Goal: Task Accomplishment & Management: Use online tool/utility

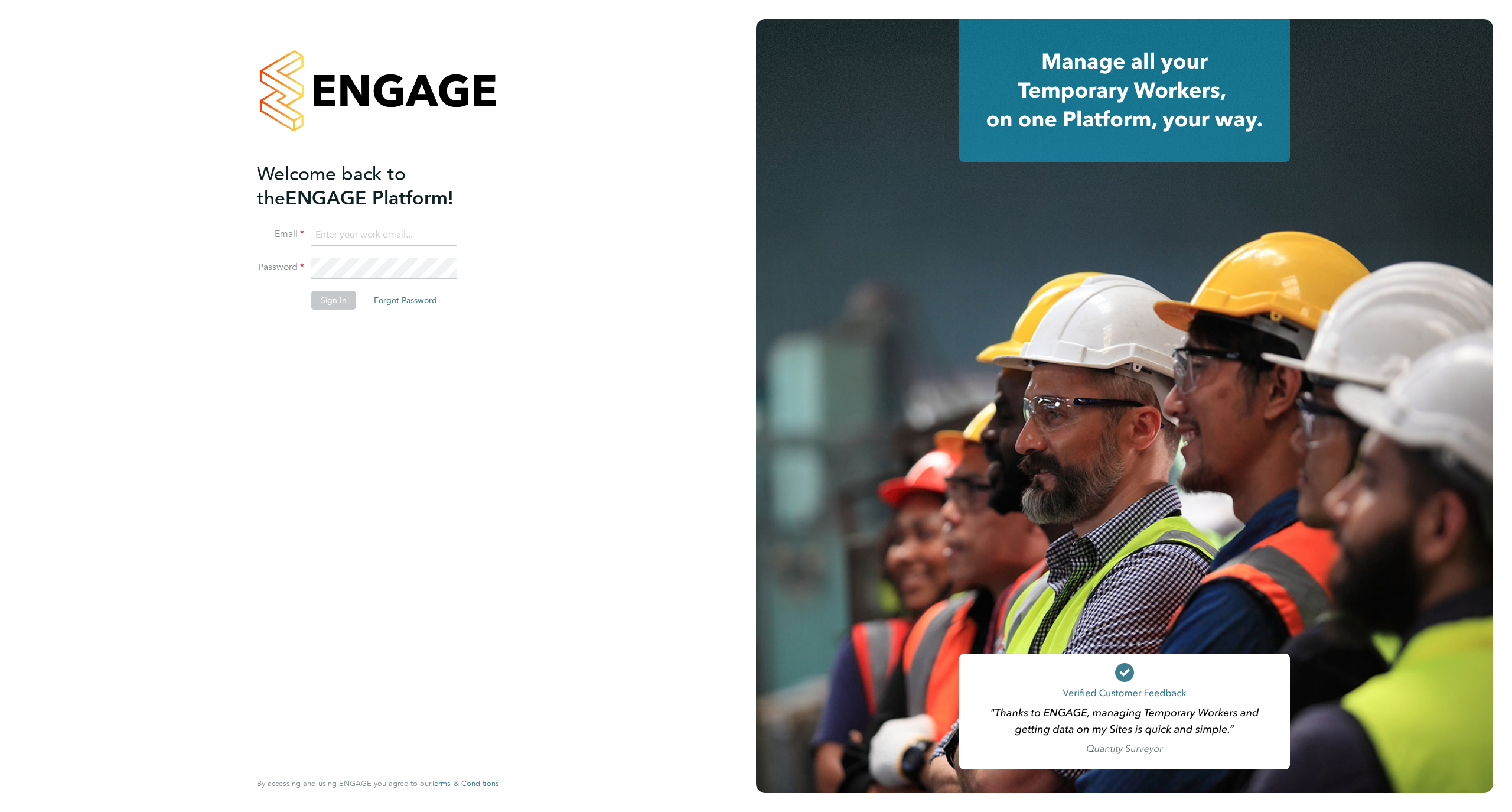
type input "[EMAIL_ADDRESS][DOMAIN_NAME]"
click at [341, 299] on button "Sign In" at bounding box center [334, 300] width 45 height 19
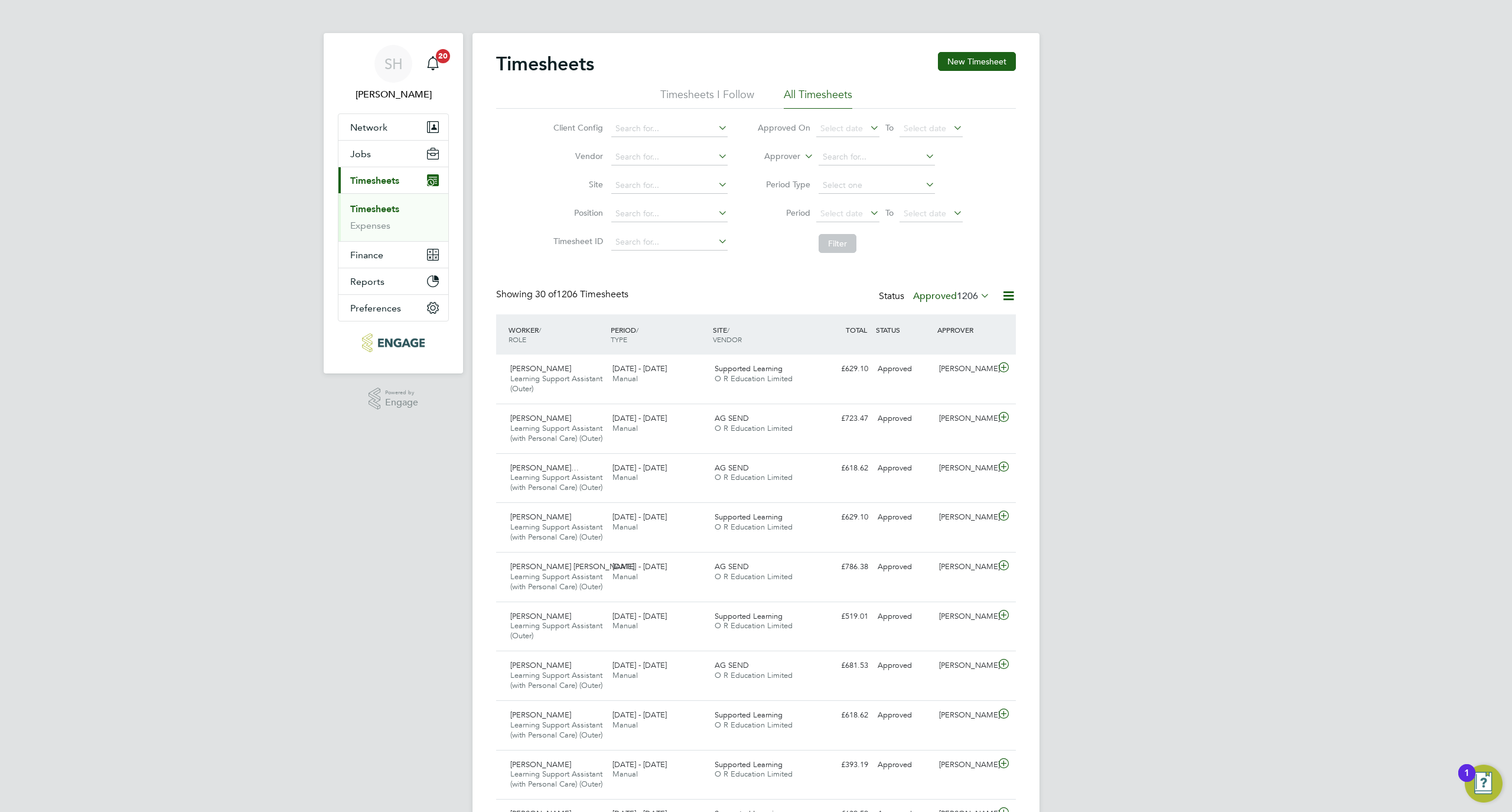
click at [849, 225] on li "Period Select date To Select date" at bounding box center [860, 213] width 235 height 28
click at [845, 217] on span "Select date" at bounding box center [841, 213] width 42 height 11
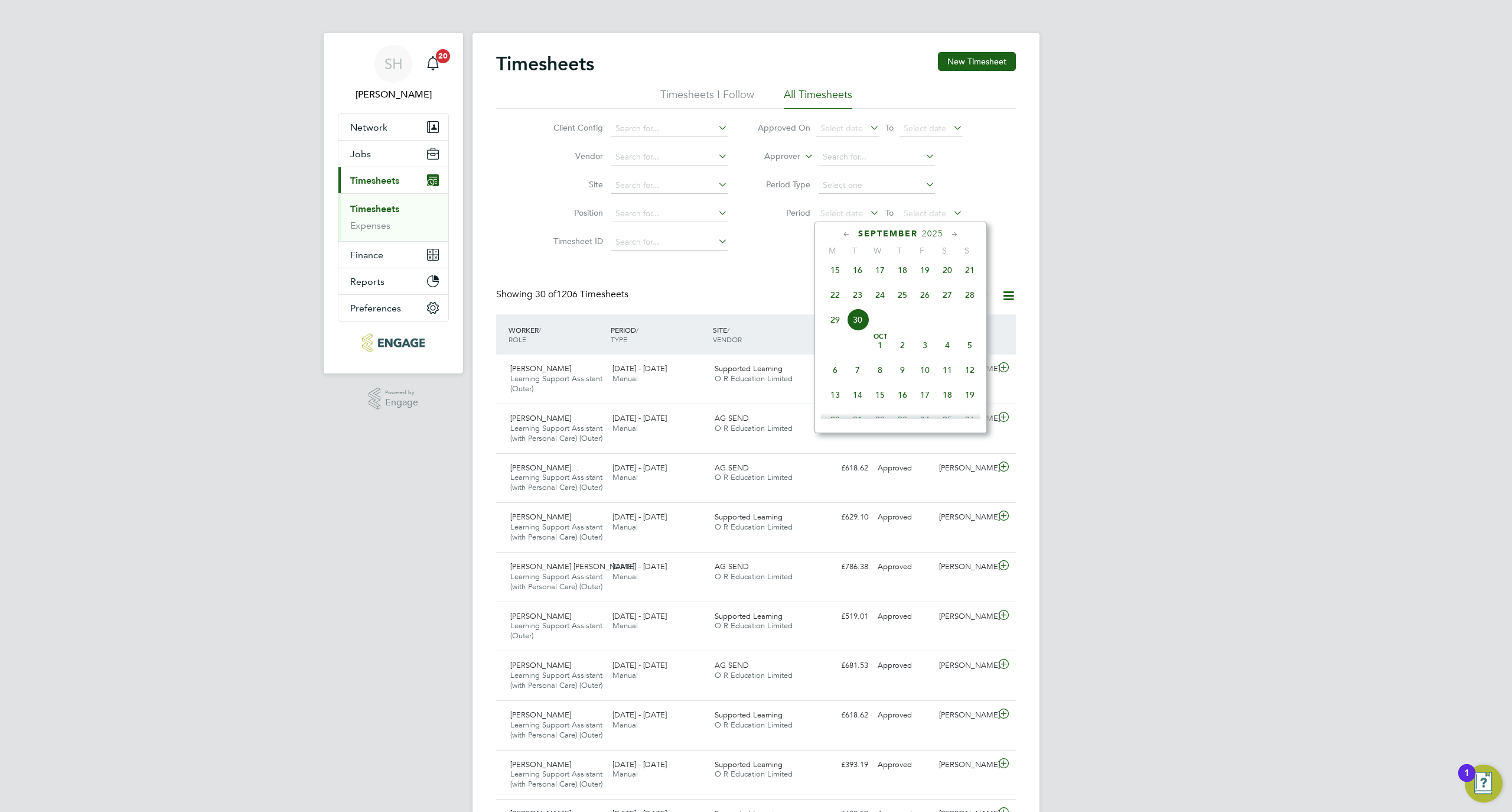
click at [836, 303] on span "22" at bounding box center [835, 295] width 22 height 22
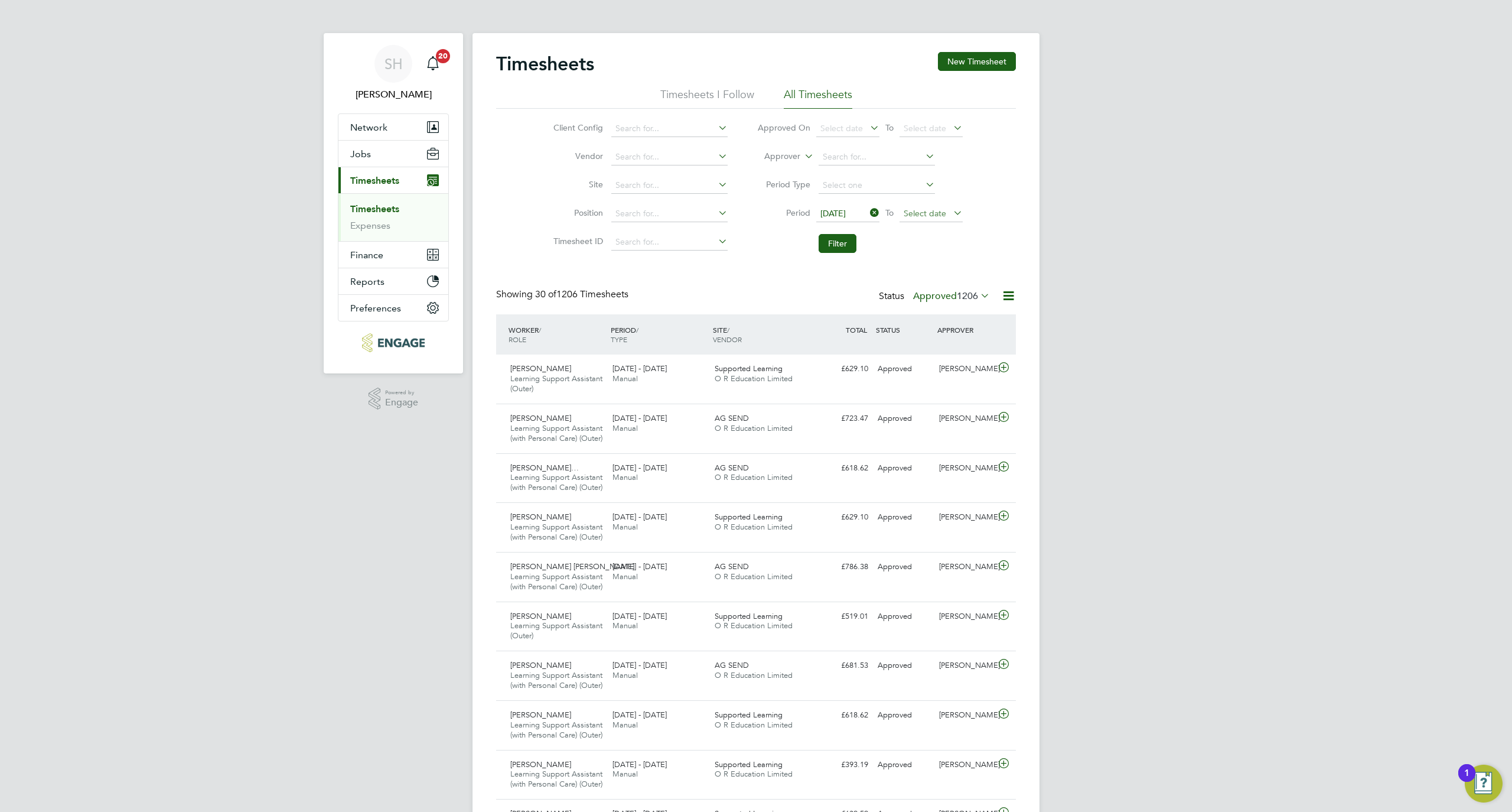
click at [924, 211] on span "Select date" at bounding box center [925, 213] width 42 height 11
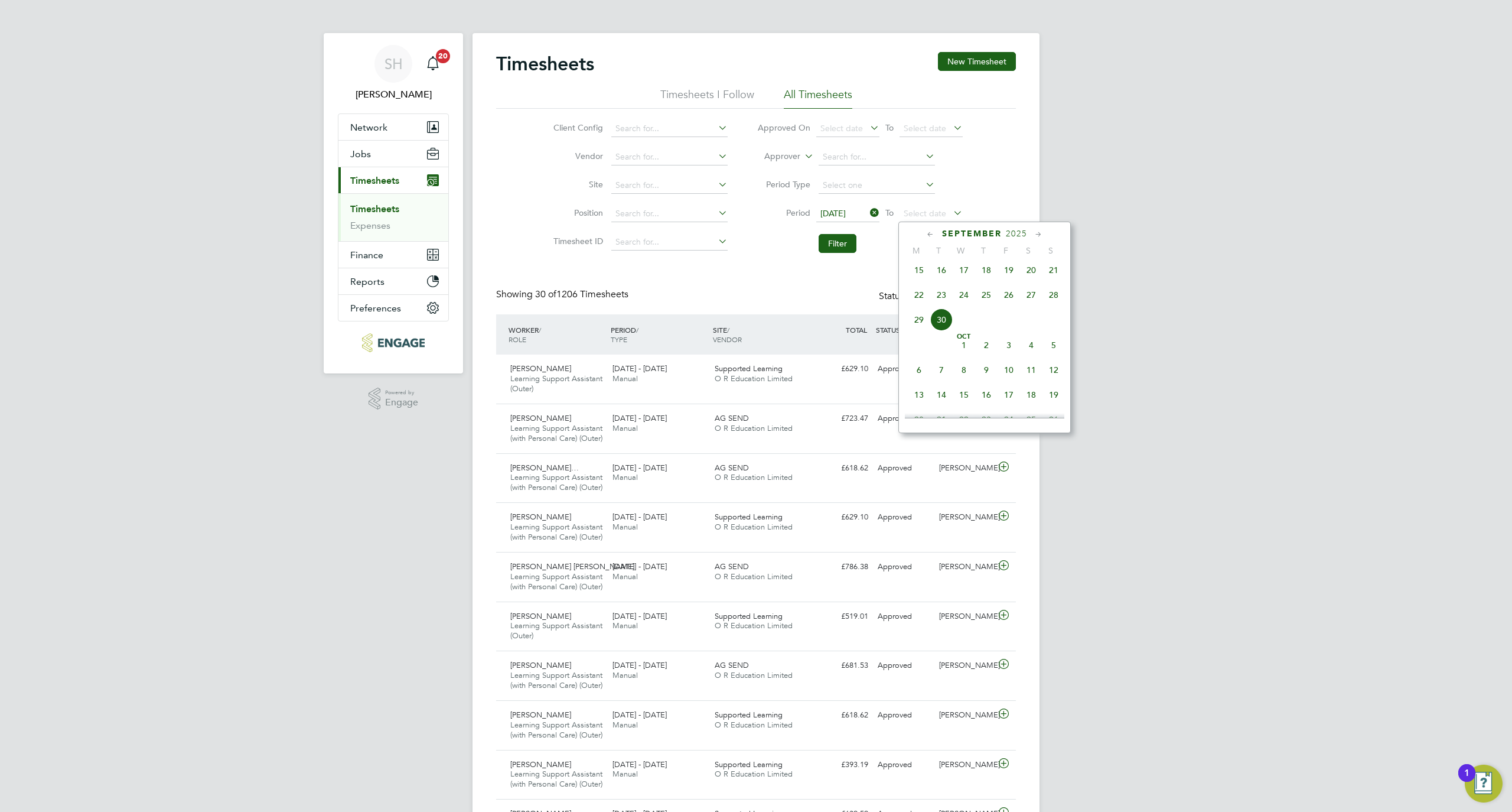
click at [1052, 306] on span "28" at bounding box center [1054, 295] width 22 height 22
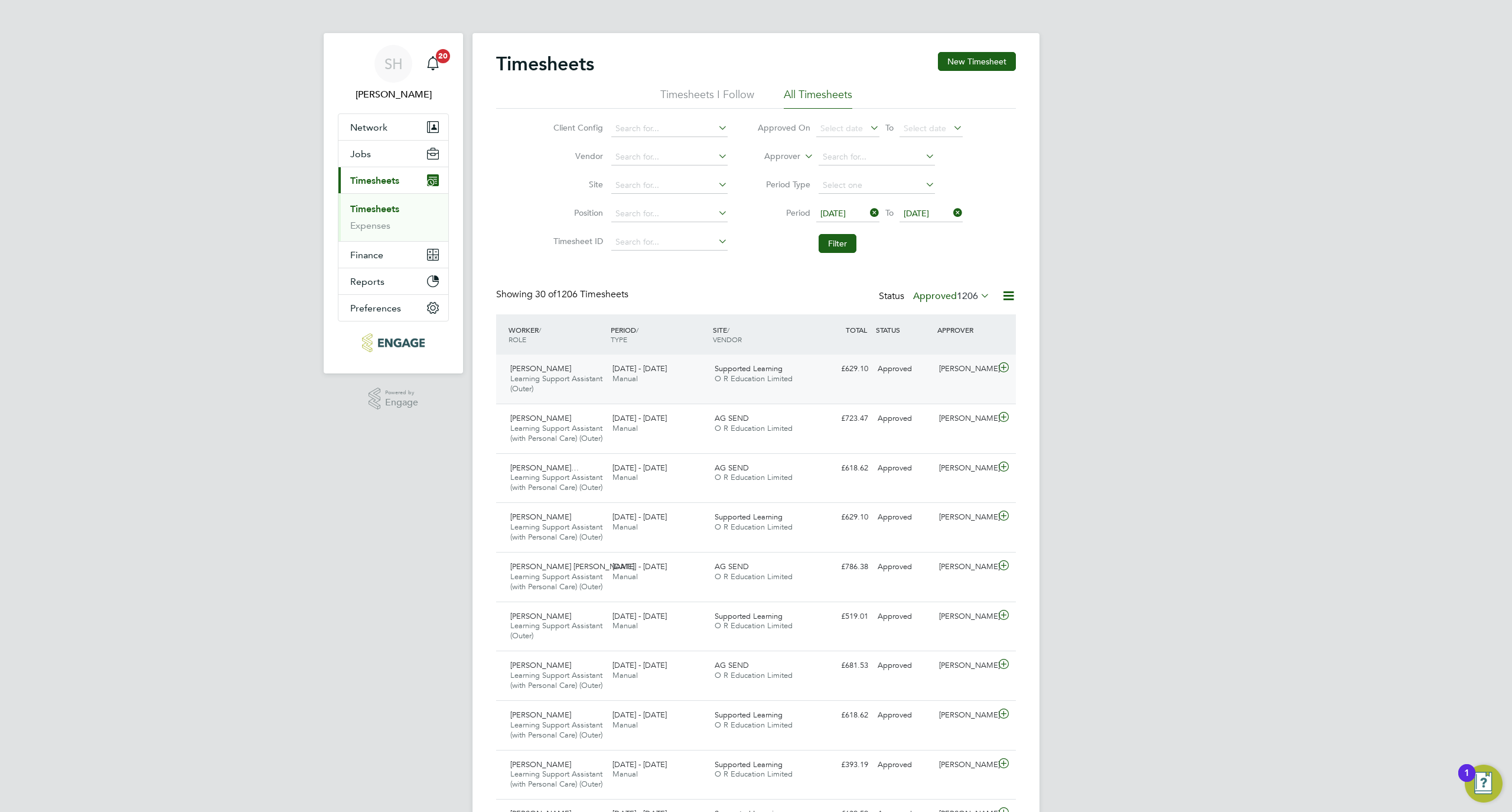
click at [551, 393] on div "Nana Yaw Oduro Learning Support Assistant (Outer) 22 - 28 Sep 2025" at bounding box center [557, 379] width 102 height 39
